Goal: Navigation & Orientation: Go to known website

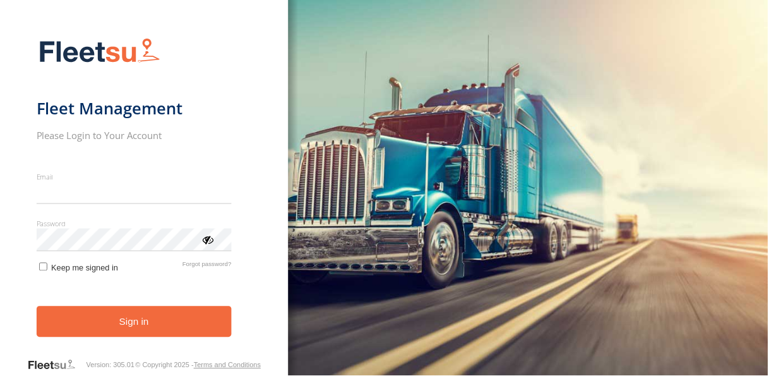
type input "**********"
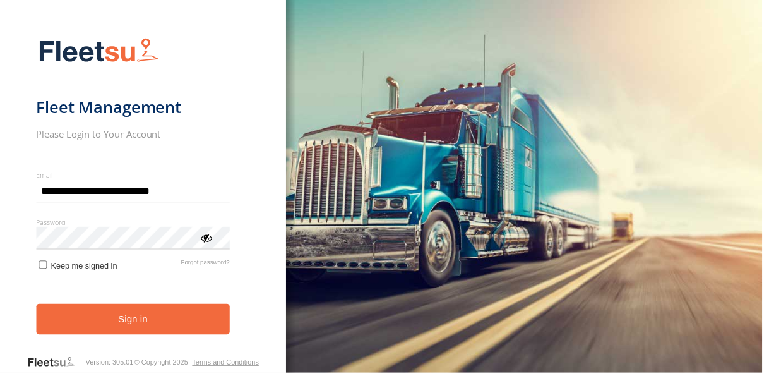
drag, startPoint x: 0, startPoint y: 0, endPoint x: 137, endPoint y: 319, distance: 347.6
click at [137, 319] on button "Sign in" at bounding box center [134, 321] width 195 height 31
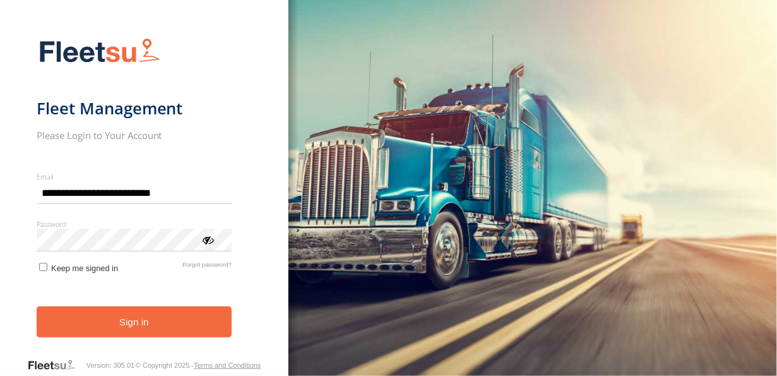
click at [137, 319] on button "Sign in" at bounding box center [134, 321] width 195 height 31
